Goal: Task Accomplishment & Management: Use online tool/utility

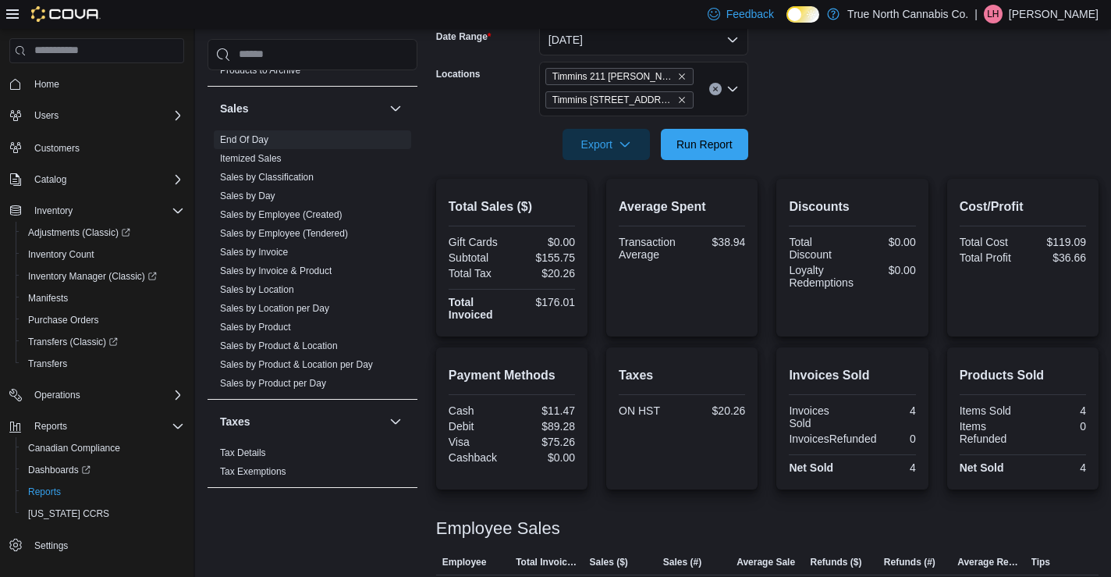
scroll to position [359, 0]
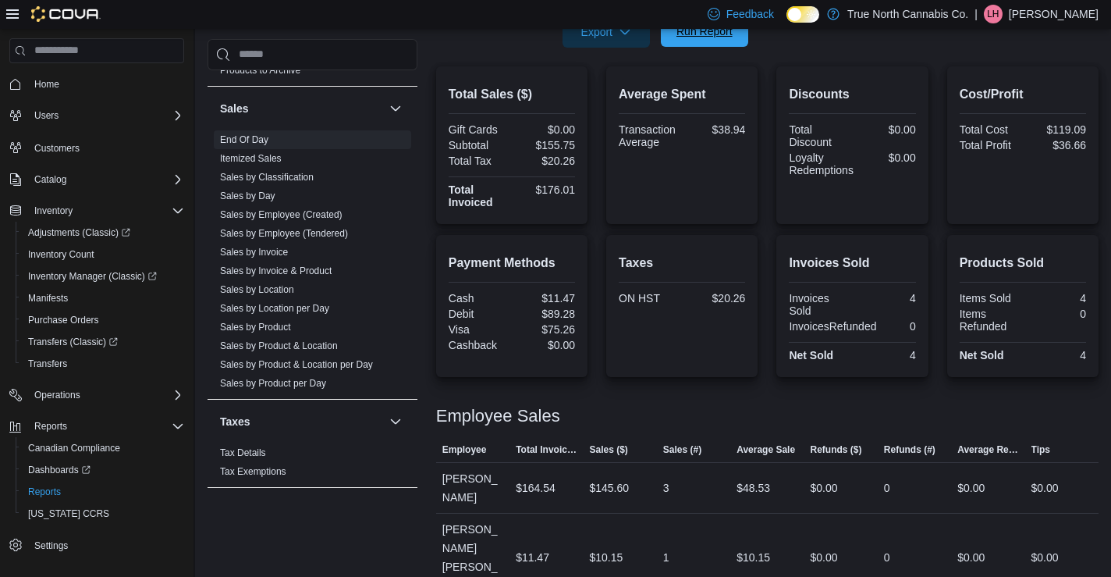
click at [704, 44] on span "Run Report" at bounding box center [704, 31] width 69 height 31
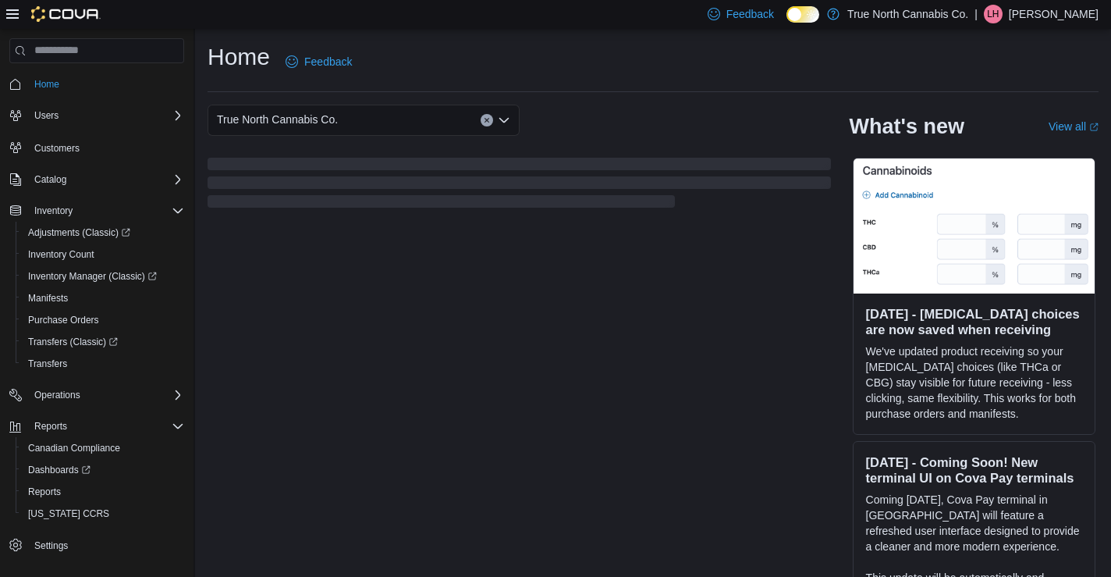
scroll to position [17, 0]
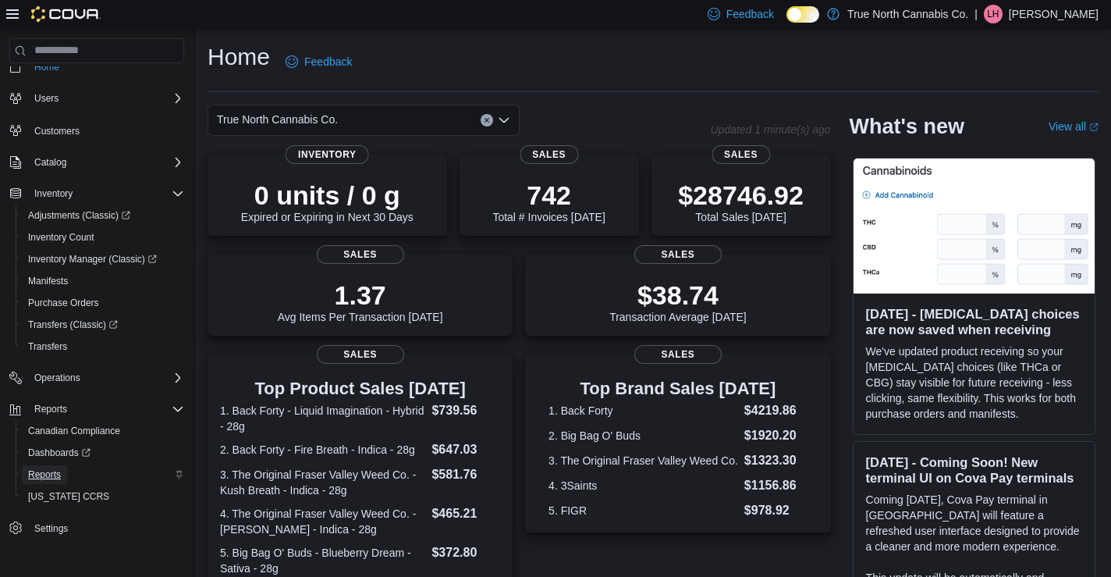
click at [54, 471] on span "Reports" at bounding box center [44, 474] width 33 height 12
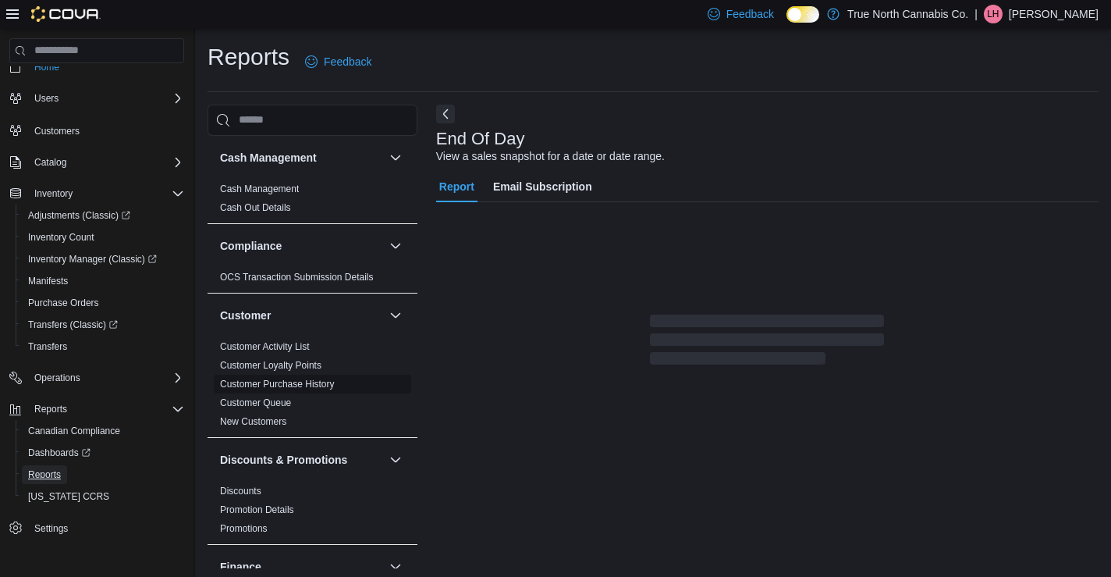
scroll to position [4, 0]
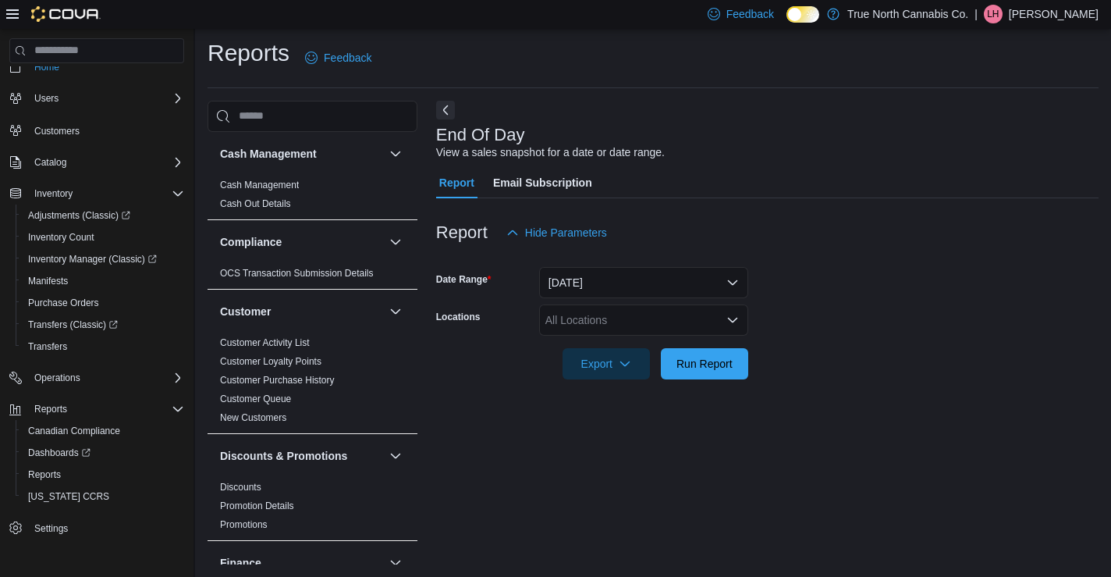
click at [571, 325] on div "All Locations" at bounding box center [643, 319] width 209 height 31
type input "**"
click at [631, 344] on span "Timmins 211 [PERSON_NAME]" at bounding box center [650, 347] width 155 height 16
click at [862, 368] on form "Date Range Today Locations Timmins 211 Craig Export Run Report" at bounding box center [767, 313] width 663 height 131
click at [720, 359] on span "Run Report" at bounding box center [705, 363] width 56 height 16
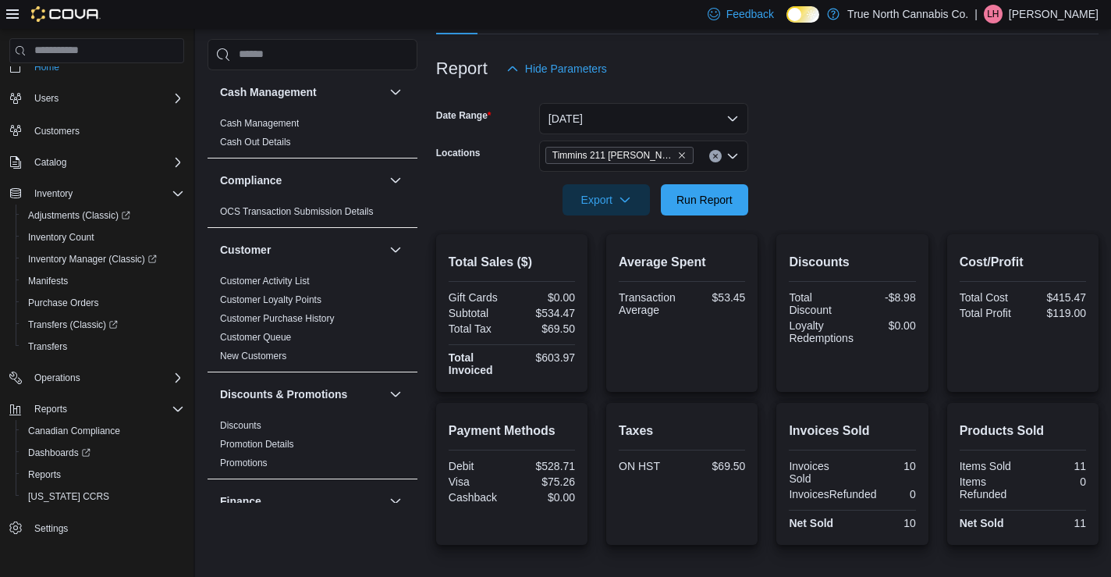
scroll to position [111, 0]
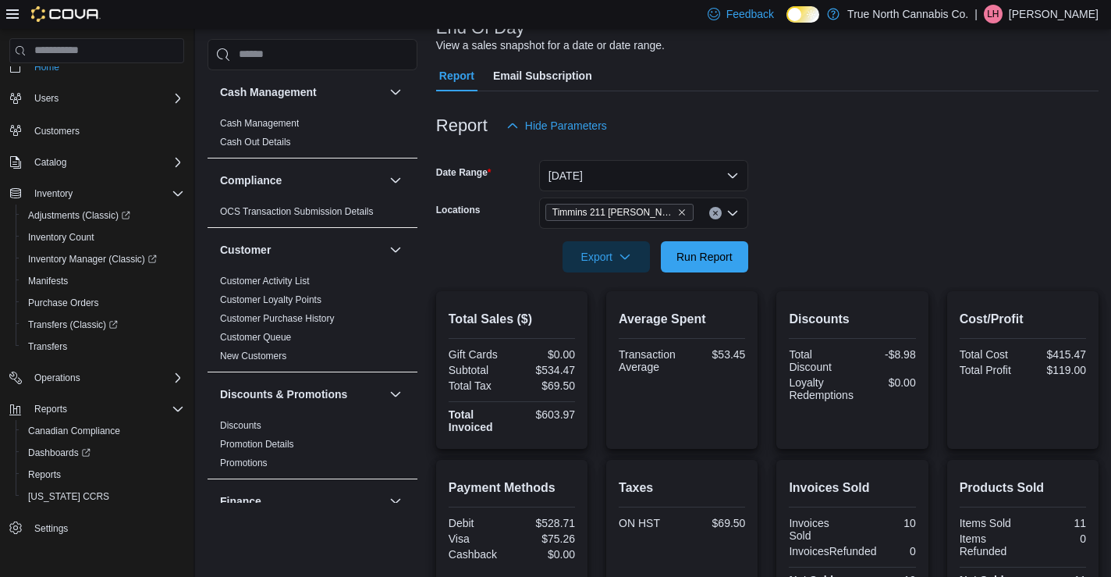
click at [668, 216] on div "Timmins 211 [PERSON_NAME]" at bounding box center [643, 212] width 209 height 31
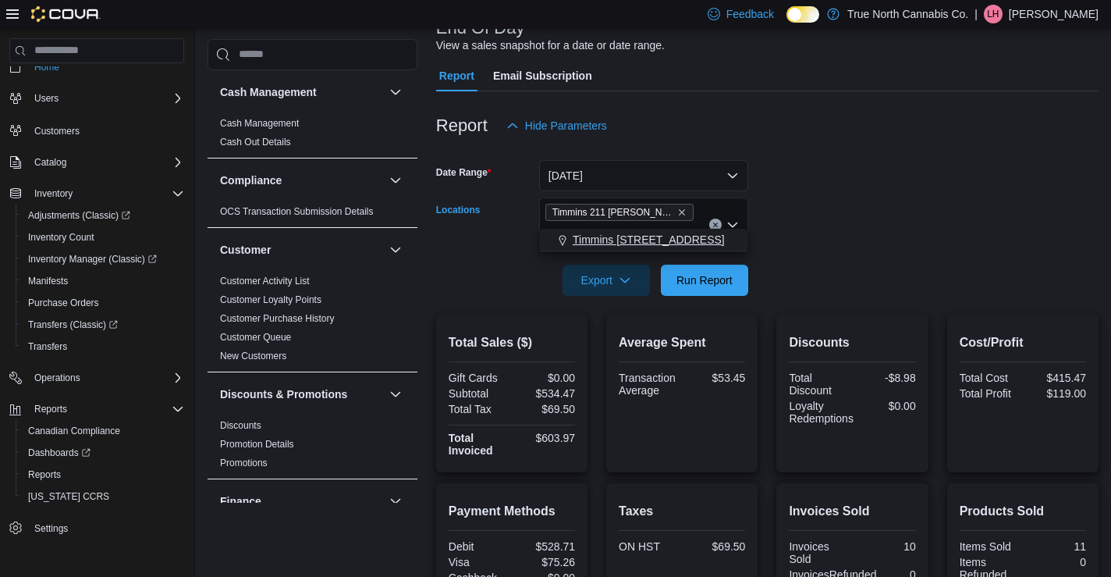
type input "***"
click at [661, 235] on span "Timmins [STREET_ADDRESS]" at bounding box center [649, 240] width 152 height 16
click at [834, 266] on form "Date Range Today Locations Timmins 211 Craig Timmins 214 Third Ave Export Run R…" at bounding box center [767, 218] width 663 height 155
click at [727, 269] on span "Run Report" at bounding box center [704, 279] width 69 height 31
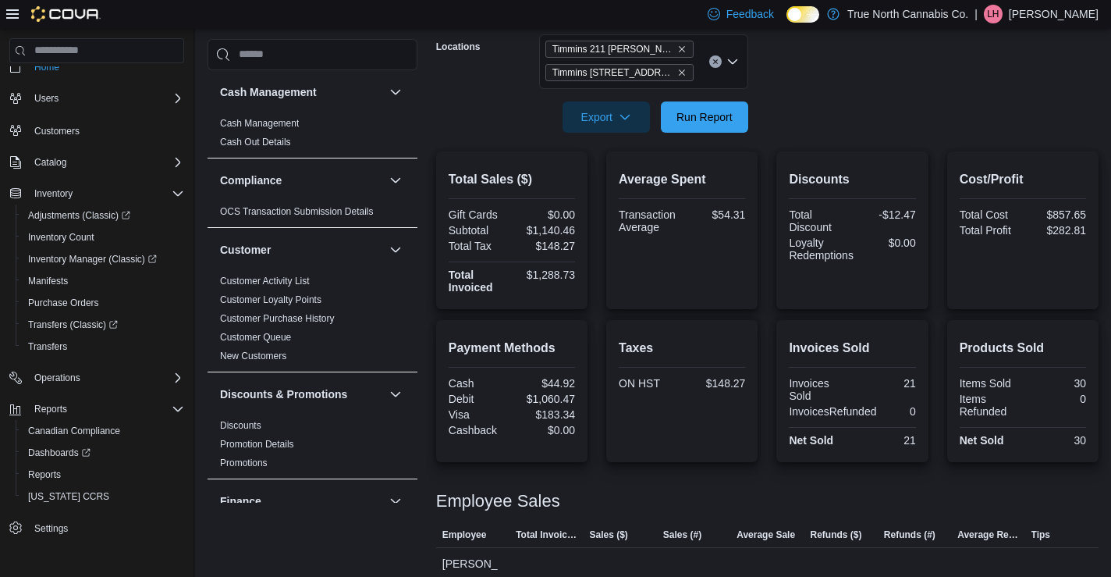
scroll to position [333, 0]
